Goal: Task Accomplishment & Management: Manage account settings

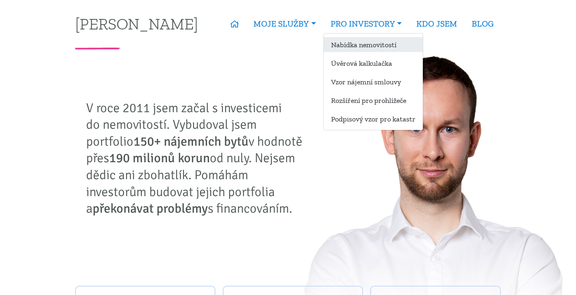
click at [369, 44] on link "Nabídka nemovitostí" at bounding box center [373, 44] width 99 height 15
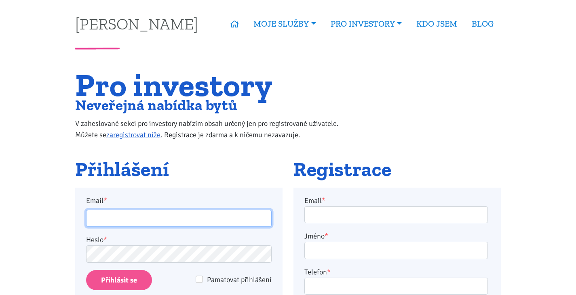
click at [118, 223] on input "Email *" at bounding box center [179, 218] width 186 height 17
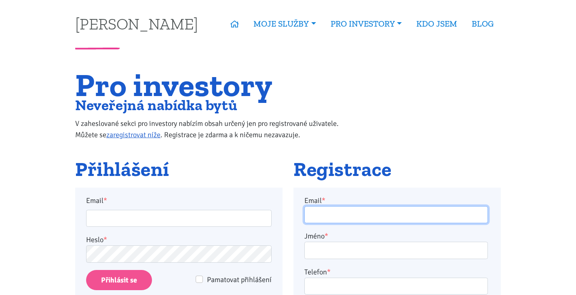
type input "[PERSON_NAME][EMAIL_ADDRESS][DOMAIN_NAME]"
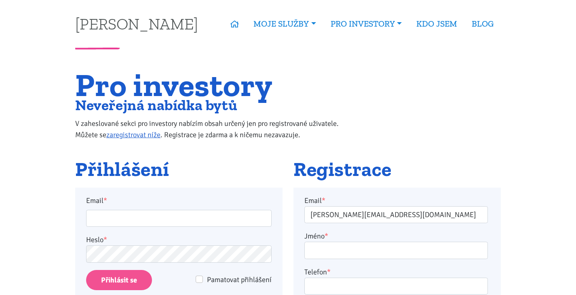
type input "[PERSON_NAME][EMAIL_ADDRESS][DOMAIN_NAME]"
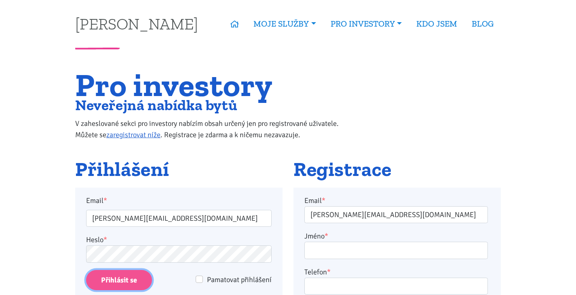
click at [127, 290] on input "Přihlásit se" at bounding box center [119, 280] width 66 height 21
click at [130, 285] on input "Přihlásit se" at bounding box center [119, 280] width 66 height 21
